Goal: Task Accomplishment & Management: Manage account settings

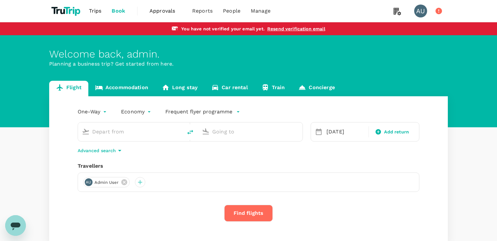
type input "[PERSON_NAME] Intl (DEL)"
type input "Singapore Changi (SIN)"
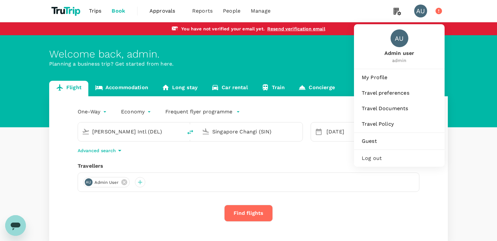
click at [419, 13] on div "AU" at bounding box center [420, 11] width 13 height 13
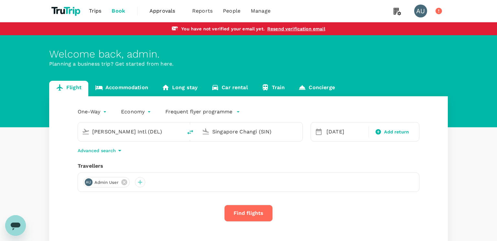
click at [419, 13] on div "AU" at bounding box center [420, 11] width 13 height 13
click at [133, 86] on link "Accommodation" at bounding box center [121, 89] width 67 height 16
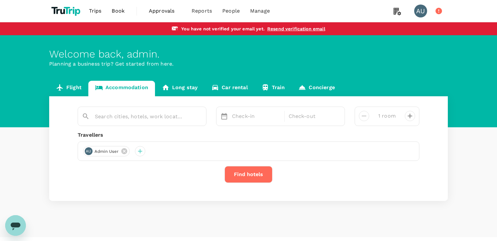
click at [217, 90] on link "Car rental" at bounding box center [229, 89] width 50 height 16
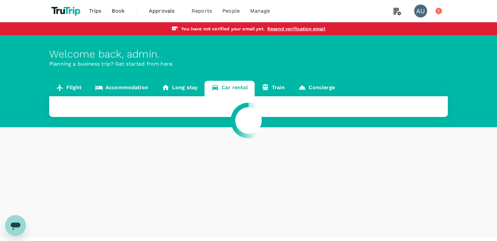
click at [170, 89] on div at bounding box center [248, 120] width 497 height 241
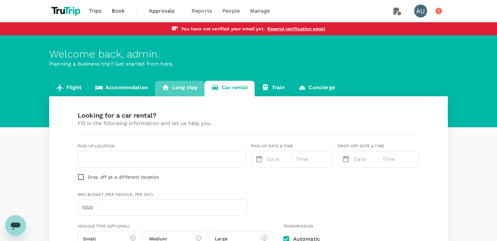
click at [170, 89] on link "Long stay" at bounding box center [179, 89] width 49 height 16
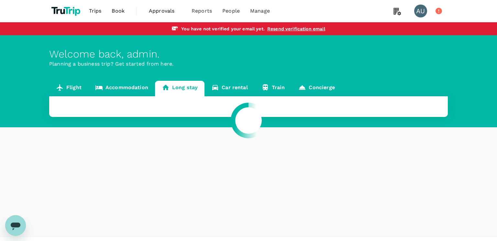
click at [418, 11] on div at bounding box center [248, 120] width 497 height 241
click at [417, 11] on div at bounding box center [248, 120] width 497 height 241
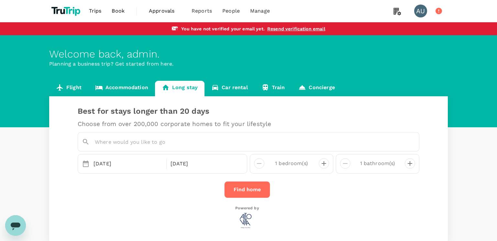
click at [417, 11] on div "AU" at bounding box center [420, 11] width 13 height 13
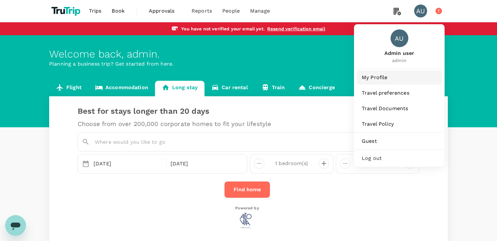
click at [377, 77] on span "My Profile" at bounding box center [399, 78] width 75 height 8
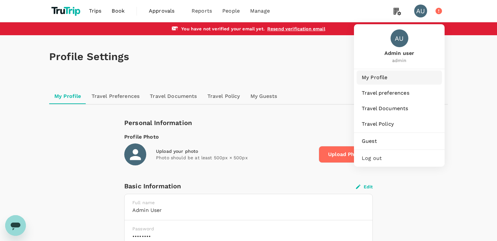
click at [390, 81] on span "My Profile" at bounding box center [399, 78] width 75 height 8
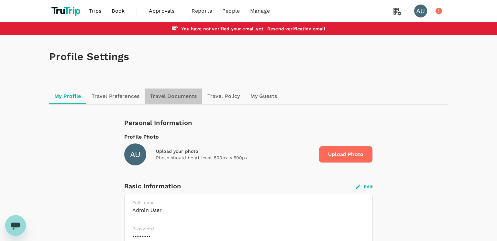
click at [185, 95] on link "Travel Documents" at bounding box center [173, 97] width 57 height 16
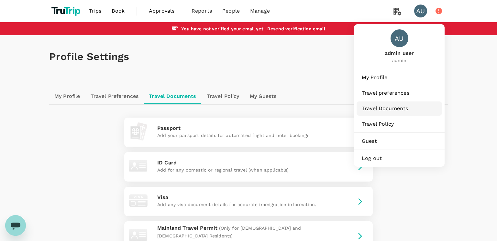
click at [387, 108] on span "Travel Documents" at bounding box center [399, 109] width 75 height 8
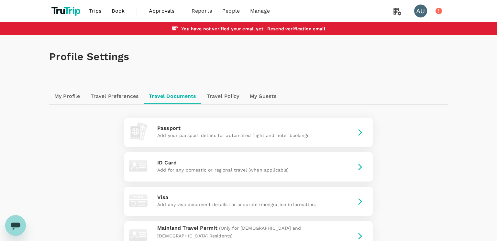
click at [75, 97] on link "My Profile" at bounding box center [67, 97] width 36 height 16
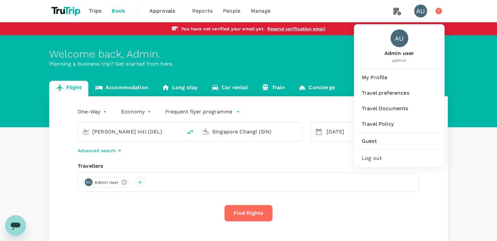
click at [417, 12] on div "AU" at bounding box center [420, 11] width 13 height 13
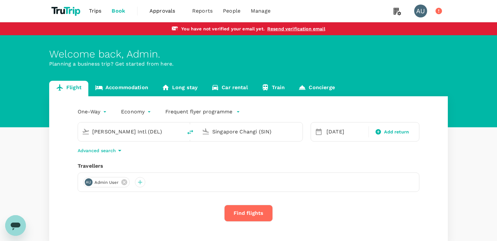
click at [418, 13] on div "AU" at bounding box center [420, 11] width 13 height 13
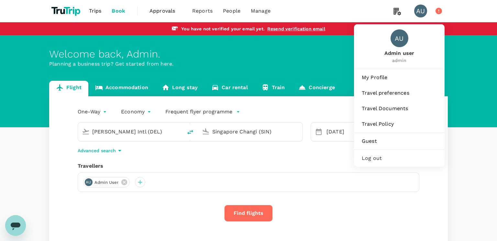
click at [382, 157] on span "Log out" at bounding box center [399, 159] width 75 height 8
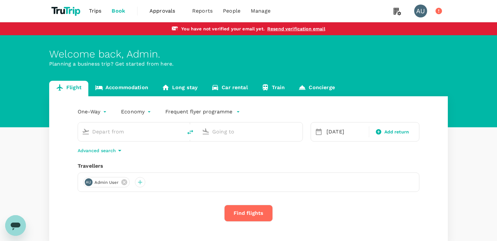
type input "[PERSON_NAME] Intl (DEL)"
type input "Singapore Changi (SIN)"
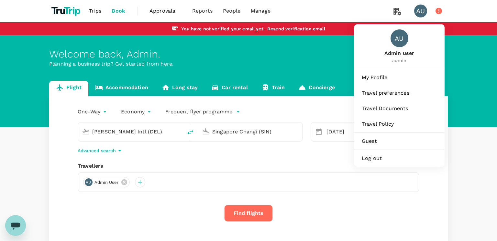
click at [420, 12] on div "AU" at bounding box center [420, 11] width 13 height 13
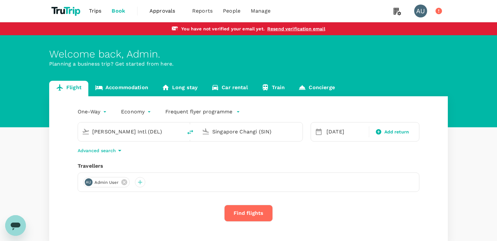
click at [420, 12] on div "AU" at bounding box center [420, 11] width 13 height 13
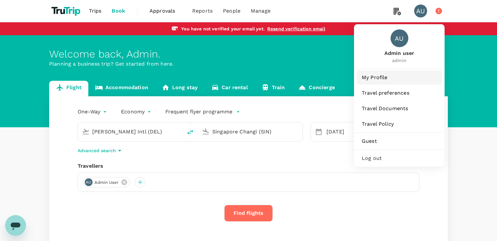
click at [378, 80] on span "My Profile" at bounding box center [399, 78] width 75 height 8
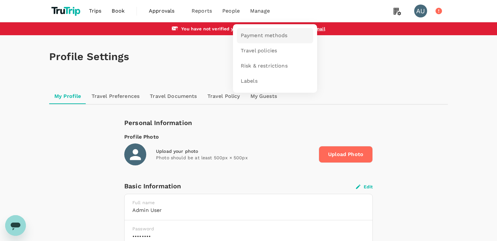
click at [260, 36] on span "Payment methods" at bounding box center [264, 35] width 47 height 7
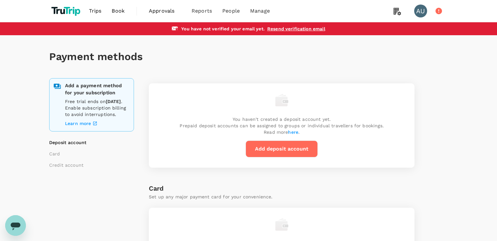
click at [199, 56] on h1 "Payment methods" at bounding box center [248, 57] width 398 height 12
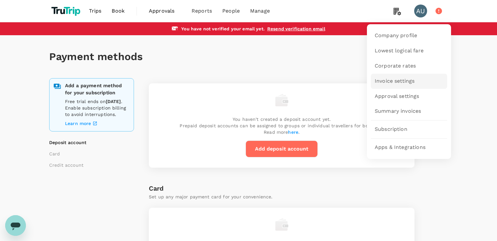
click at [393, 87] on link "Invoice settings" at bounding box center [409, 81] width 76 height 15
